Goal: Task Accomplishment & Management: Use online tool/utility

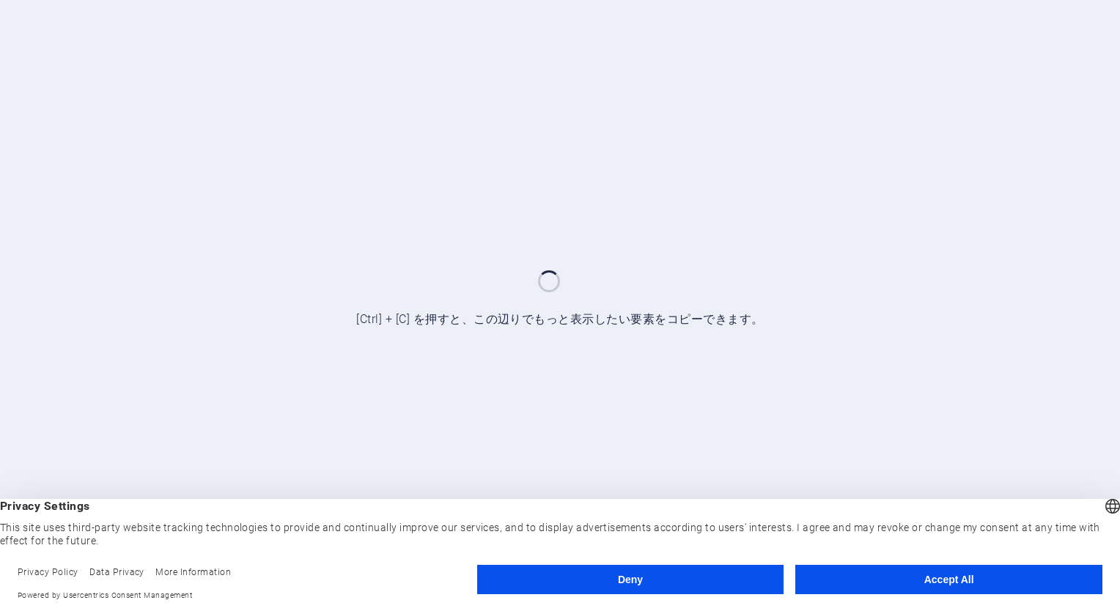
click at [882, 589] on button "Accept All" at bounding box center [948, 579] width 307 height 29
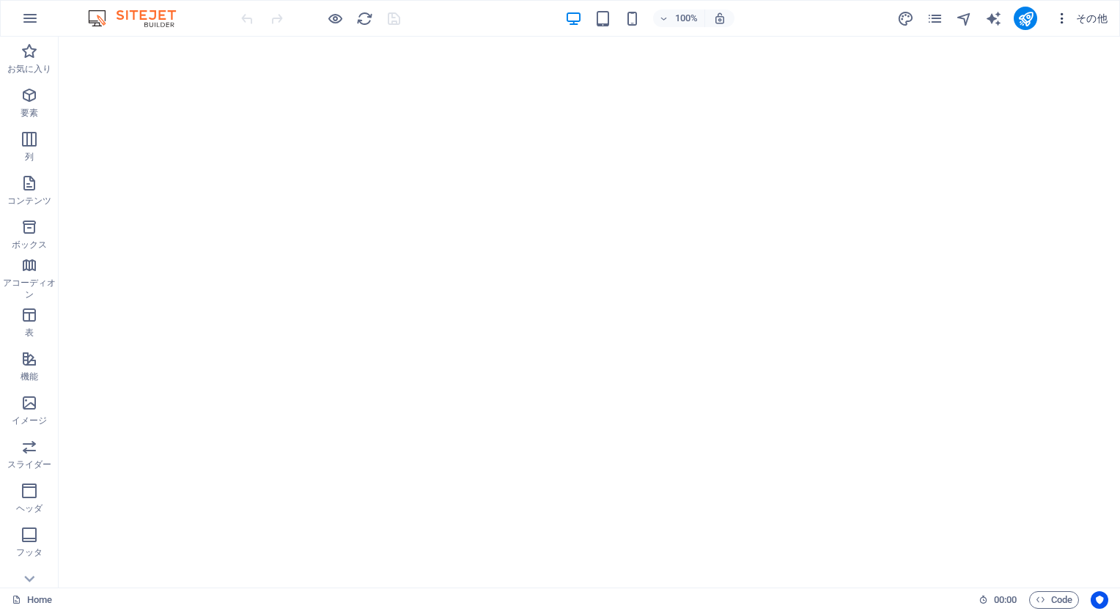
click at [1084, 22] on span "その他" at bounding box center [1081, 18] width 53 height 15
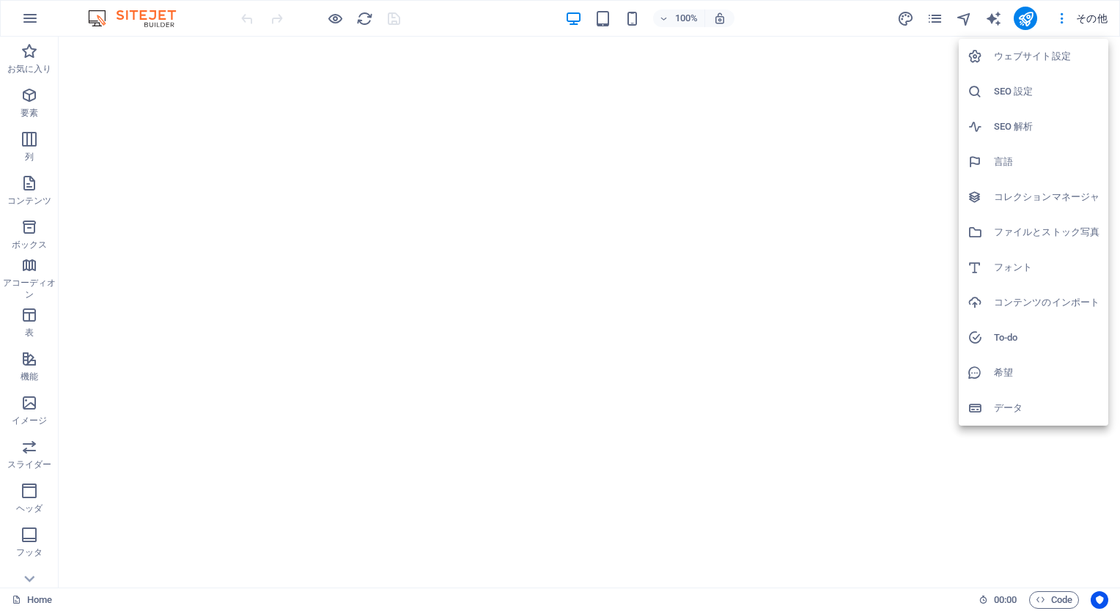
click at [937, 14] on div at bounding box center [560, 305] width 1120 height 611
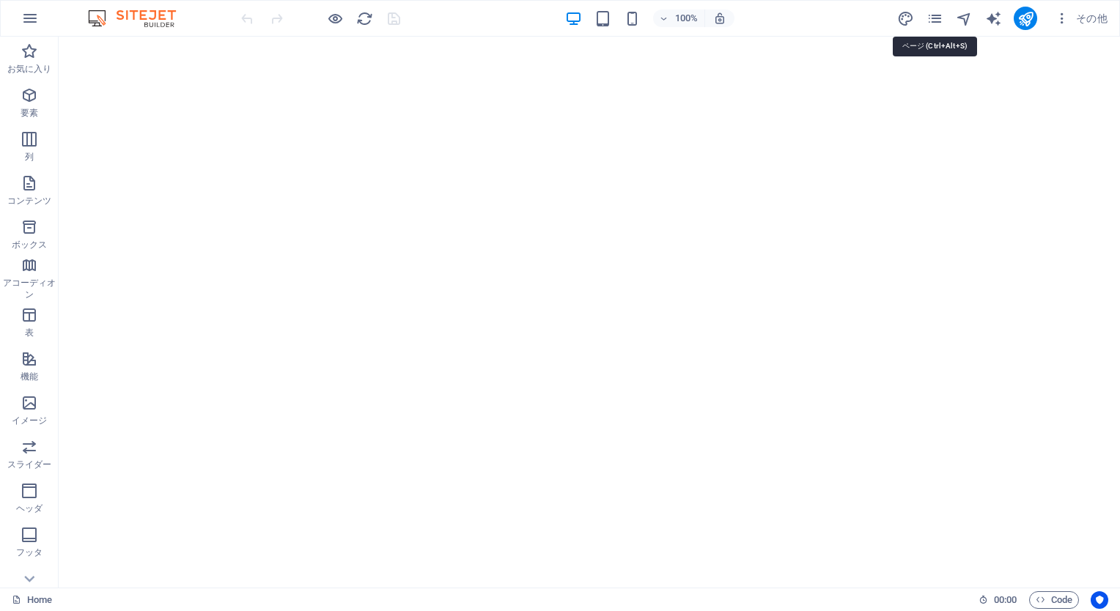
click at [937, 14] on icon "pages" at bounding box center [935, 18] width 17 height 17
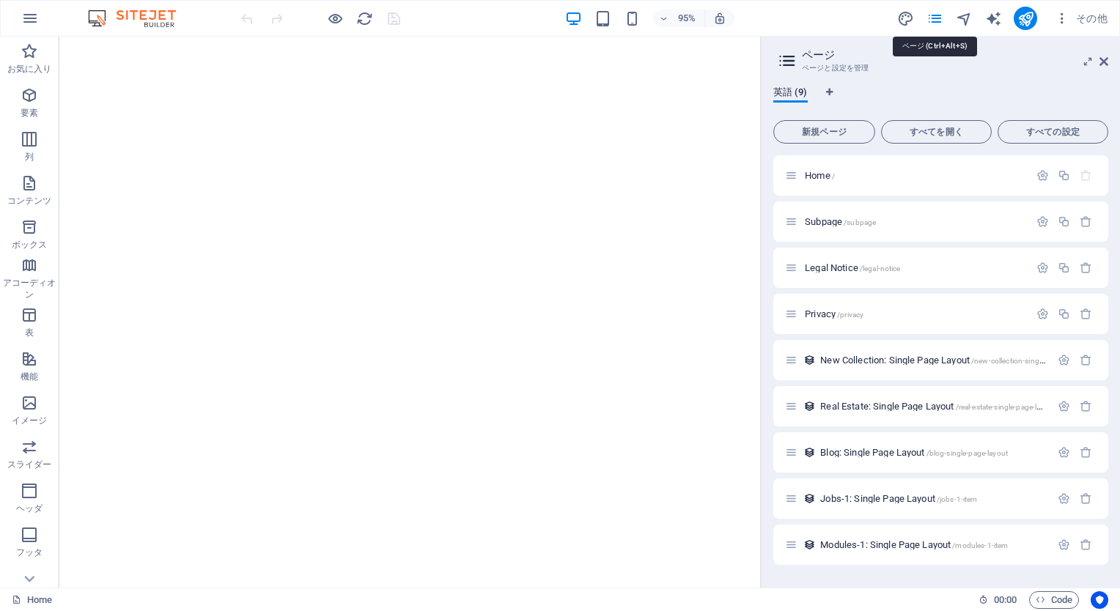
click at [937, 14] on icon "pages" at bounding box center [935, 18] width 17 height 17
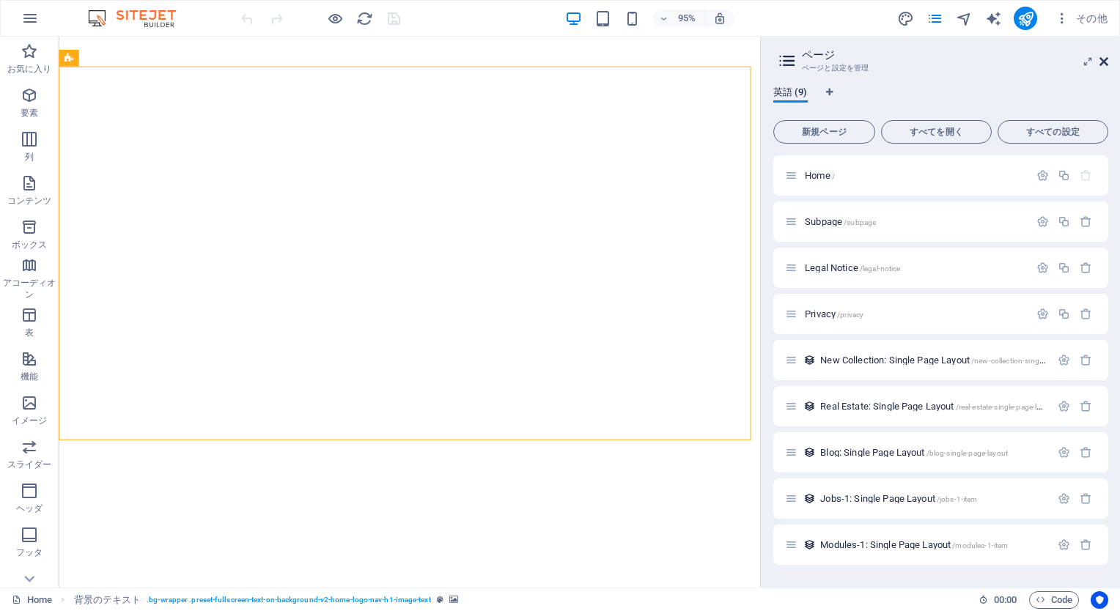
drag, startPoint x: 1111, startPoint y: 62, endPoint x: 1104, endPoint y: 58, distance: 8.2
click at [1104, 58] on aside "ページ ページと設定を管理 英語 (9) 新規ページ すべてを開く すべての設定 Home / Subpage /subpage Legal Notice /…" at bounding box center [940, 312] width 359 height 551
click at [1104, 58] on icon at bounding box center [1104, 62] width 9 height 12
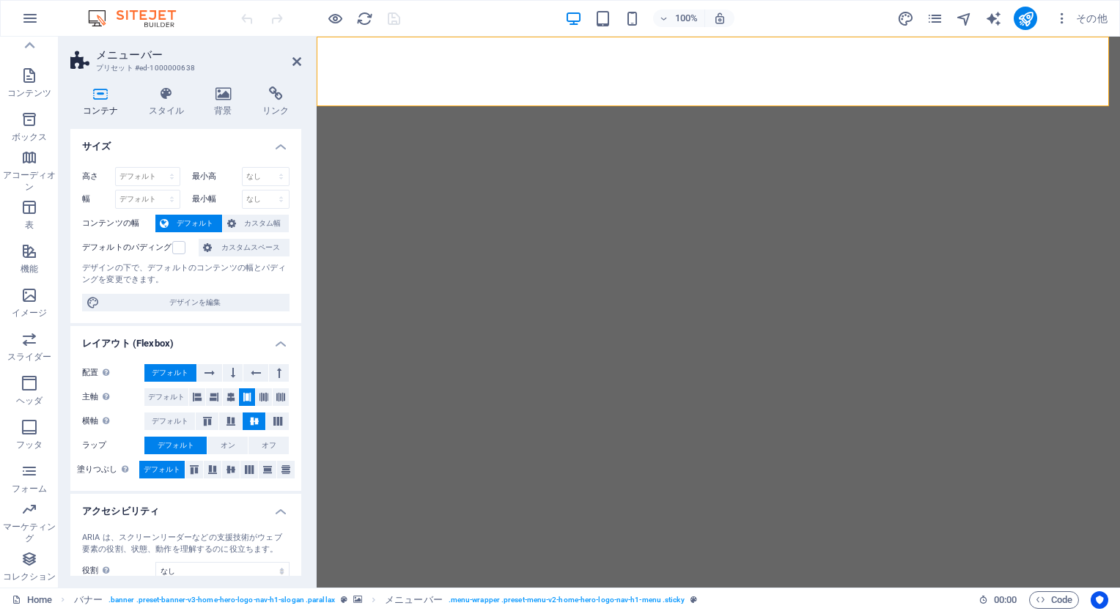
scroll to position [108, 0]
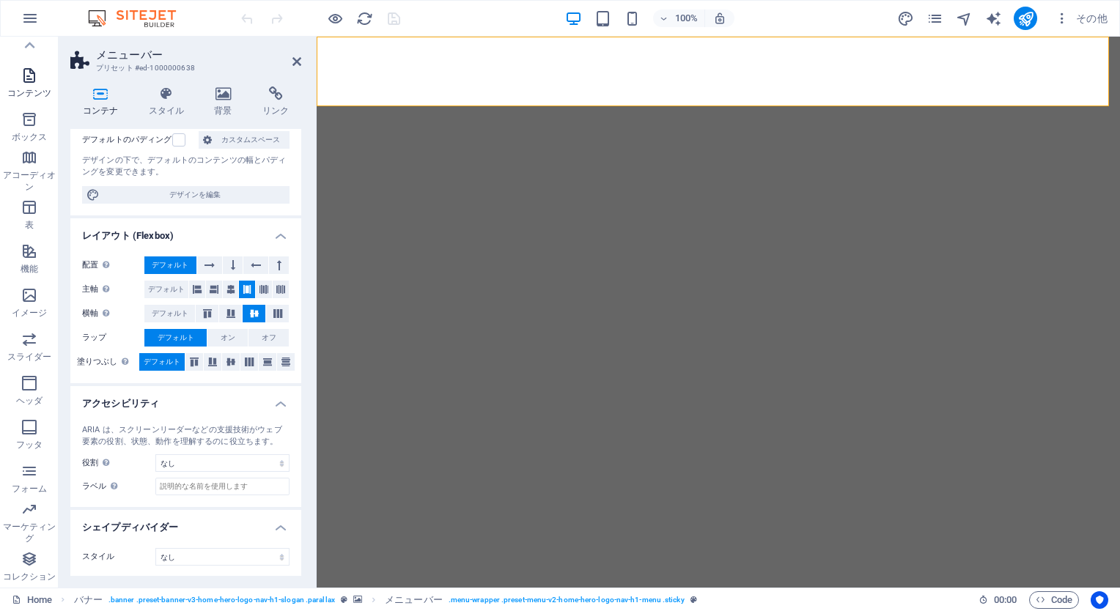
click at [30, 76] on icon "button" at bounding box center [30, 76] width 18 height 18
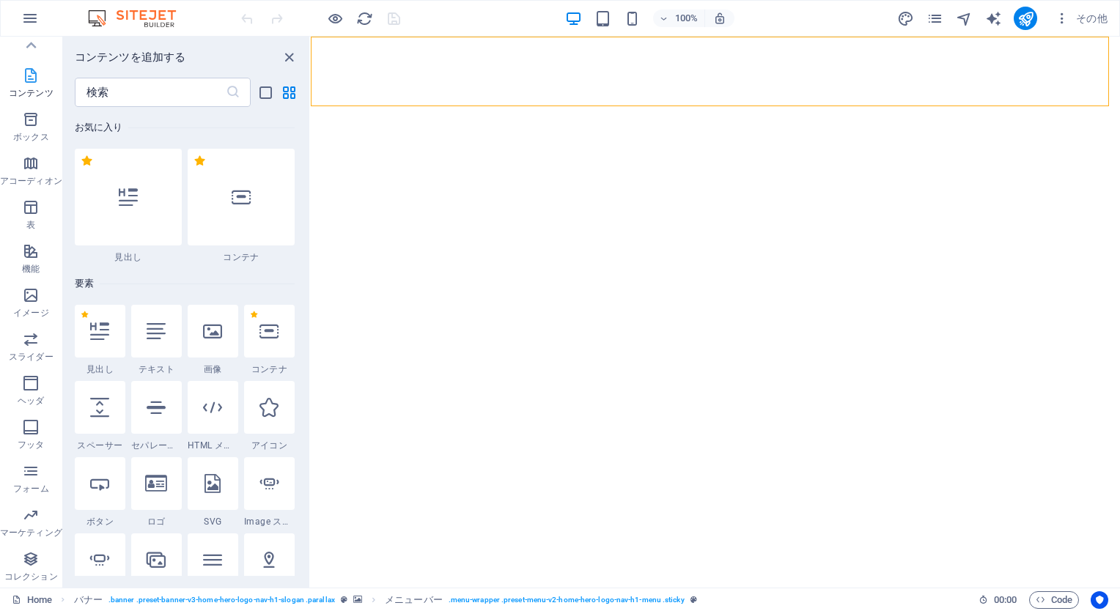
click at [30, 76] on icon "button" at bounding box center [31, 76] width 18 height 18
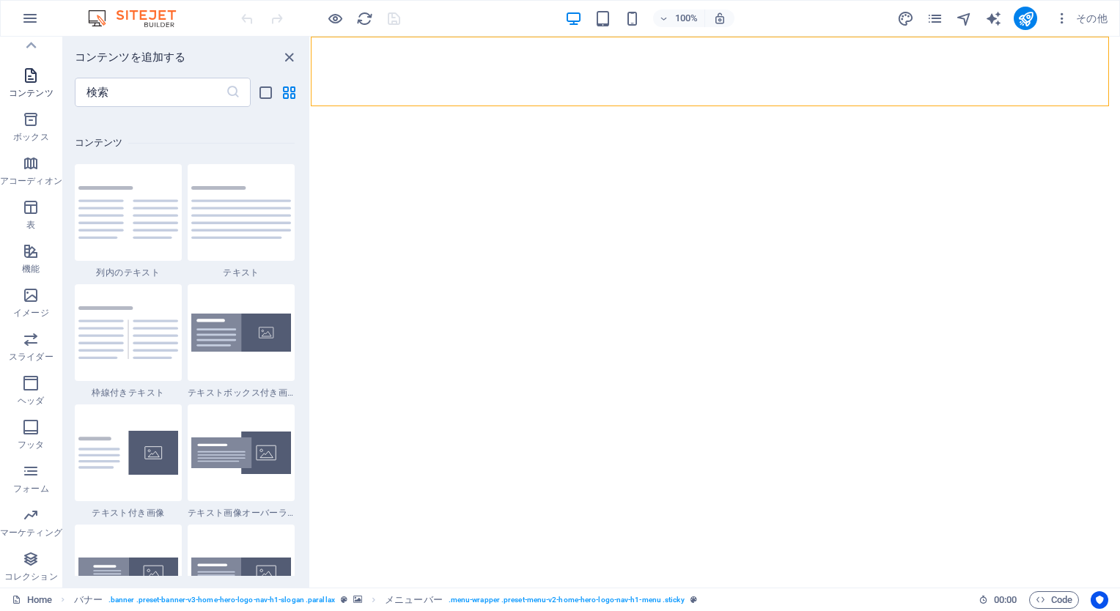
scroll to position [2565, 0]
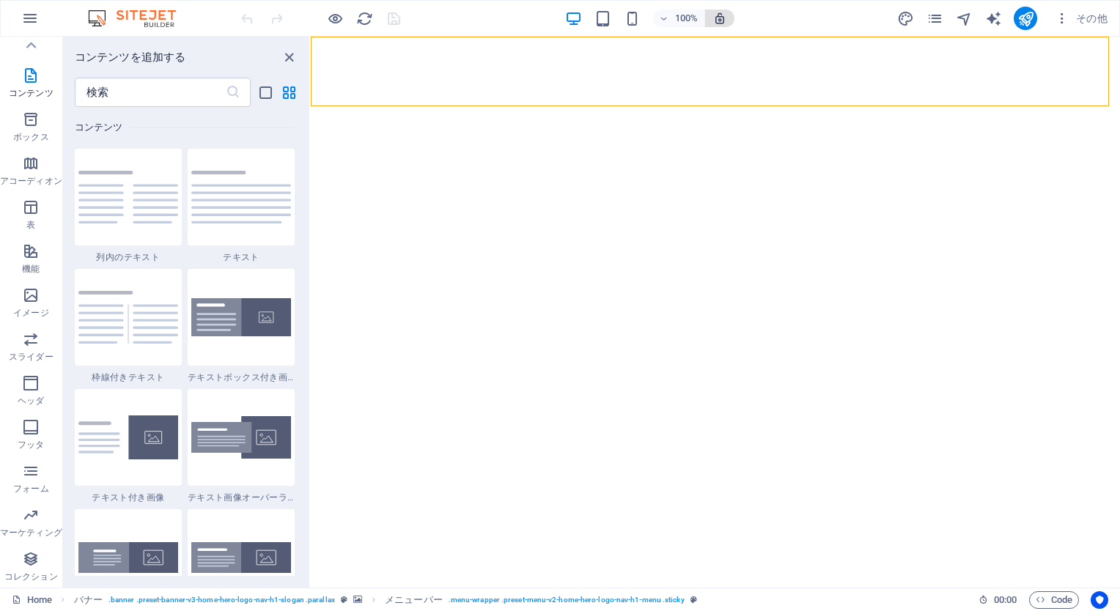
drag, startPoint x: 30, startPoint y: 76, endPoint x: 719, endPoint y: 19, distance: 691.5
click at [719, 19] on icon "button" at bounding box center [719, 18] width 13 height 13
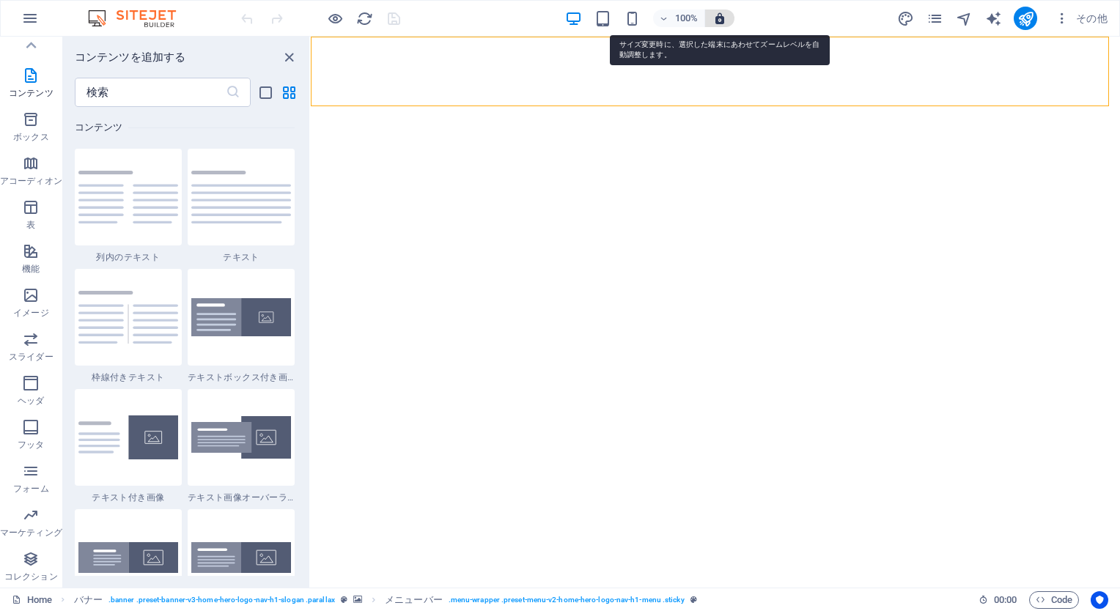
click at [716, 22] on icon "button" at bounding box center [719, 18] width 13 height 13
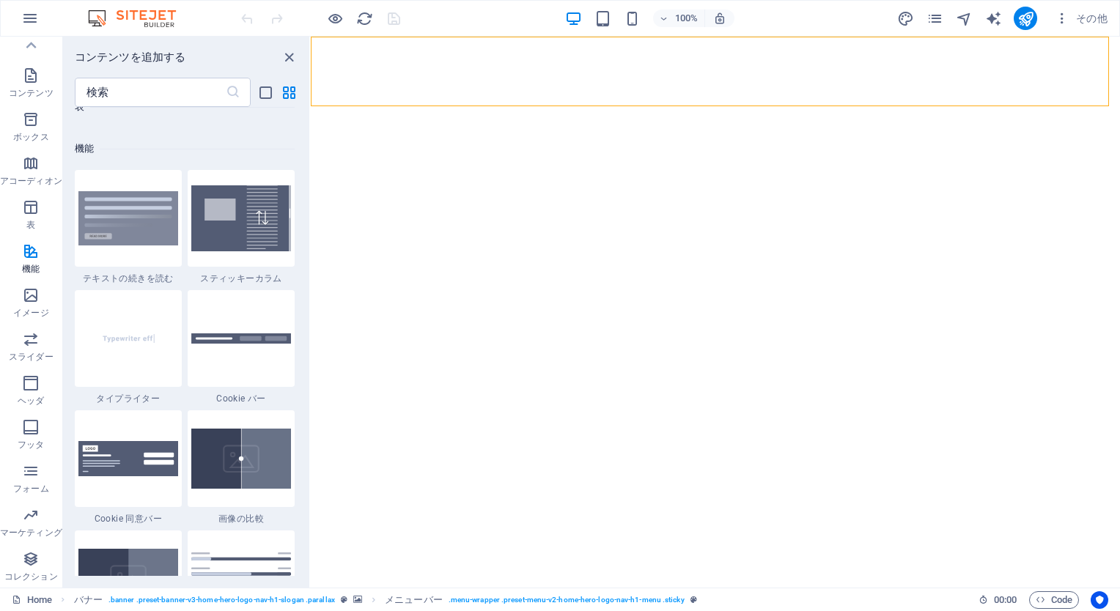
scroll to position [5696, 0]
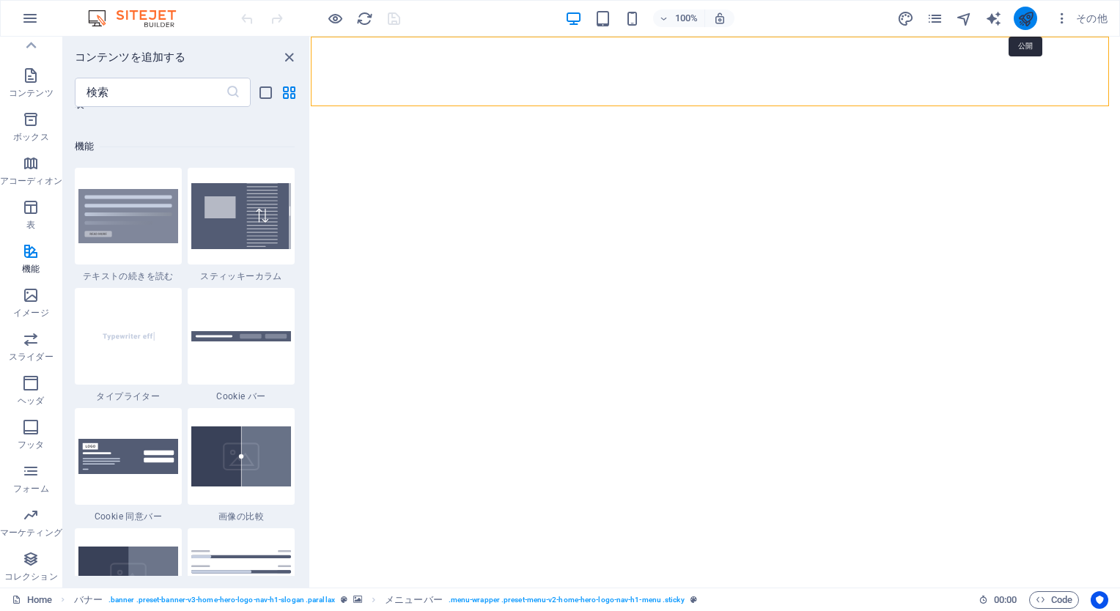
click at [1025, 13] on icon "publish" at bounding box center [1026, 18] width 17 height 17
